Goal: Transaction & Acquisition: Purchase product/service

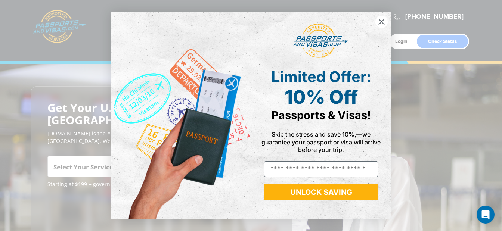
click at [383, 18] on circle "Close dialog" at bounding box center [381, 22] width 12 height 12
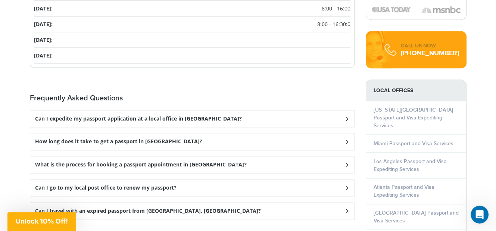
scroll to position [971, 0]
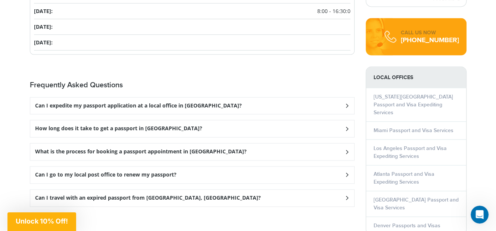
click at [343, 103] on icon at bounding box center [346, 105] width 7 height 5
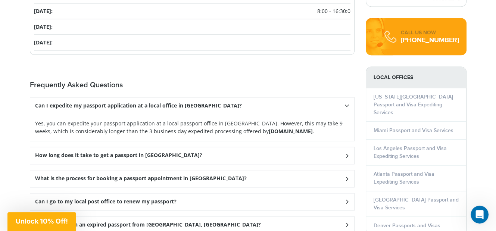
click at [343, 99] on div "Can I expedite my passport application at a local office in [GEOGRAPHIC_DATA]?" at bounding box center [192, 105] width 324 height 17
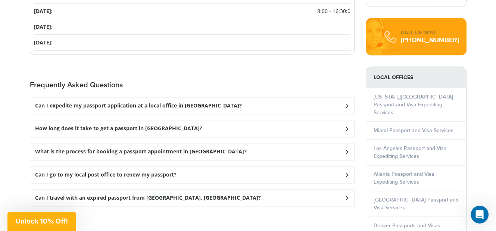
click at [345, 126] on icon at bounding box center [346, 128] width 7 height 5
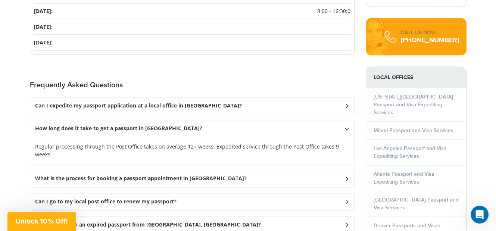
click at [345, 125] on icon at bounding box center [347, 128] width 5 height 7
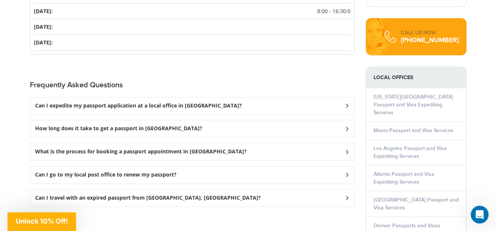
click at [345, 149] on icon at bounding box center [346, 151] width 7 height 5
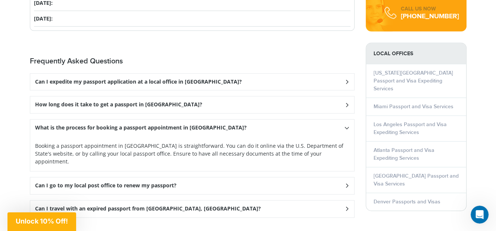
scroll to position [1045, 0]
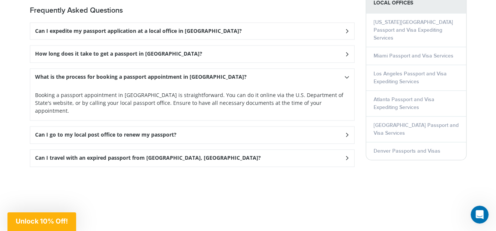
click at [348, 74] on icon at bounding box center [347, 77] width 5 height 7
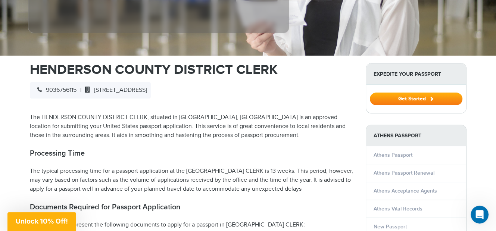
scroll to position [187, 0]
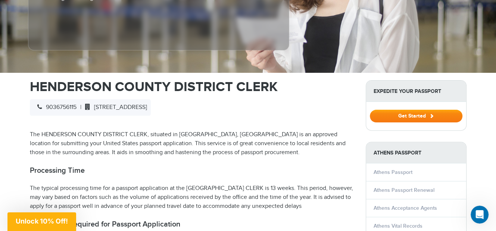
click at [414, 110] on button "Get Started" at bounding box center [416, 116] width 93 height 13
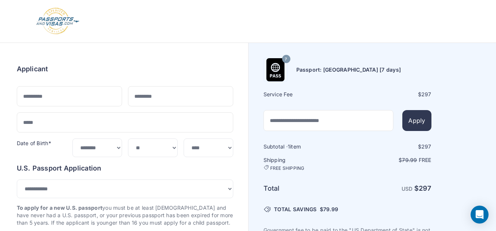
select select "***"
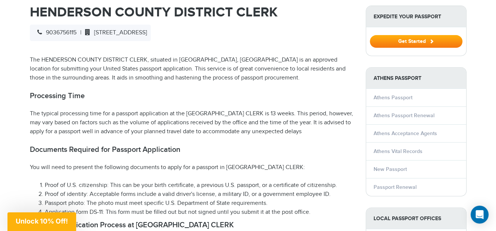
scroll to position [299, 0]
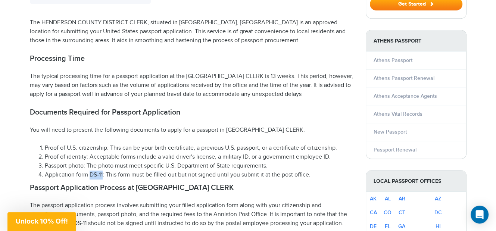
drag, startPoint x: 102, startPoint y: 170, endPoint x: 90, endPoint y: 170, distance: 11.9
click at [90, 171] on li "Application form DS-11: This form must be filled out but not signed until you s…" at bounding box center [200, 175] width 310 height 9
copy li "DS-11"
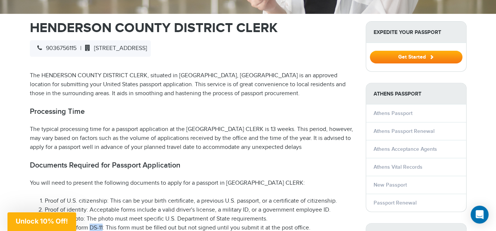
scroll to position [261, 0]
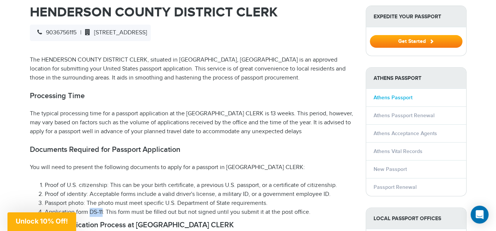
click at [388, 94] on link "Athens Passport" at bounding box center [393, 97] width 39 height 6
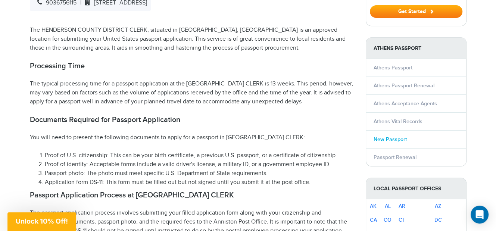
click at [379, 136] on link "New Passport" at bounding box center [390, 139] width 33 height 6
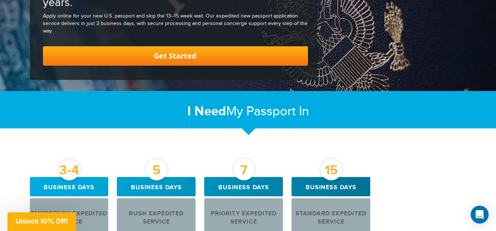
scroll to position [149, 0]
